Goal: Check status: Check status

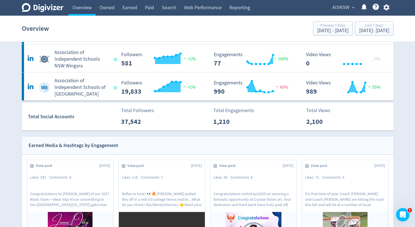
scroll to position [140, 0]
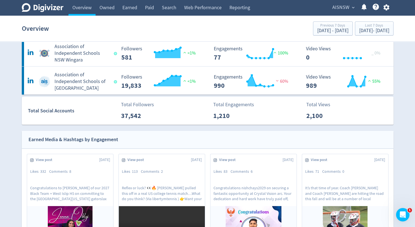
drag, startPoint x: 74, startPoint y: 80, endPoint x: 146, endPoint y: 79, distance: 72.1
click at [74, 80] on h5 "Association of Independent Schools of [GEOGRAPHIC_DATA]" at bounding box center [82, 82] width 55 height 20
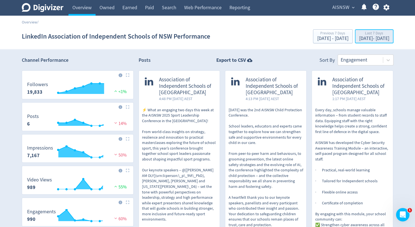
click at [377, 36] on div "Last 7 Days" at bounding box center [374, 33] width 30 height 5
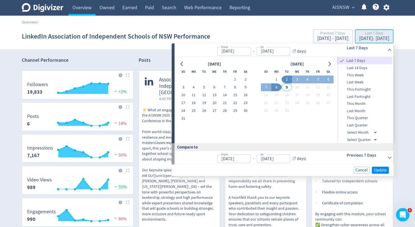
type input "[DATE]"
click at [234, 51] on input "[DATE]" at bounding box center [234, 51] width 34 height 9
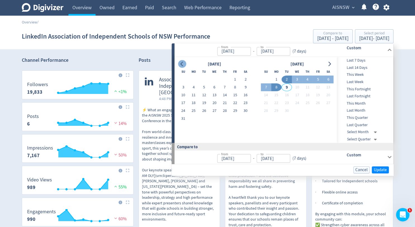
click at [184, 64] on icon "Go to previous month" at bounding box center [182, 64] width 4 height 4
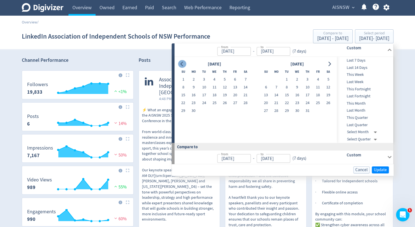
click at [184, 64] on icon "Go to previous month" at bounding box center [182, 64] width 4 height 4
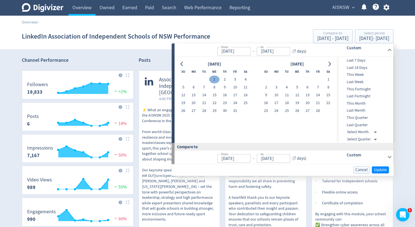
click at [215, 79] on button "1" at bounding box center [214, 80] width 10 height 8
type input "[DATE]"
click at [332, 64] on button "Go to next month" at bounding box center [329, 64] width 8 height 8
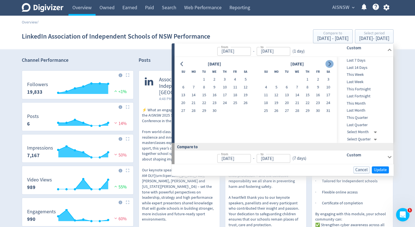
click at [332, 64] on button "Go to next month" at bounding box center [329, 64] width 8 height 8
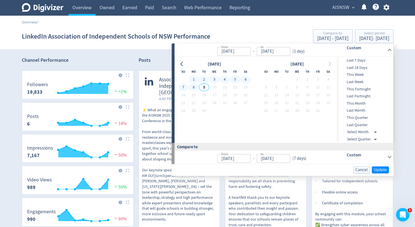
click at [191, 85] on button "8" at bounding box center [193, 88] width 10 height 8
type input "[DATE]"
click at [377, 171] on span "Update" at bounding box center [380, 170] width 13 height 4
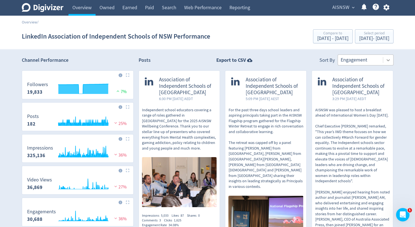
click at [390, 61] on icon at bounding box center [388, 60] width 6 height 6
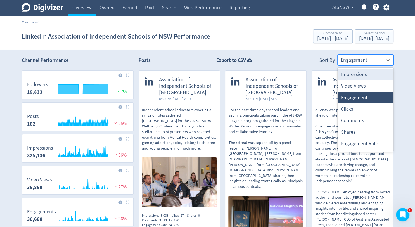
click at [374, 76] on div "Impressions" at bounding box center [366, 74] width 56 height 11
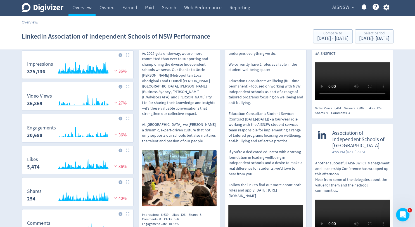
scroll to position [56, 0]
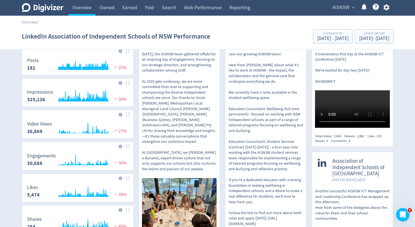
drag, startPoint x: 275, startPoint y: 101, endPoint x: 403, endPoint y: 90, distance: 127.7
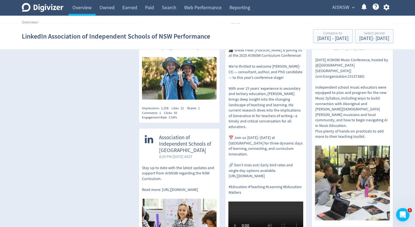
scroll to position [3159, 0]
